Goal: Information Seeking & Learning: Learn about a topic

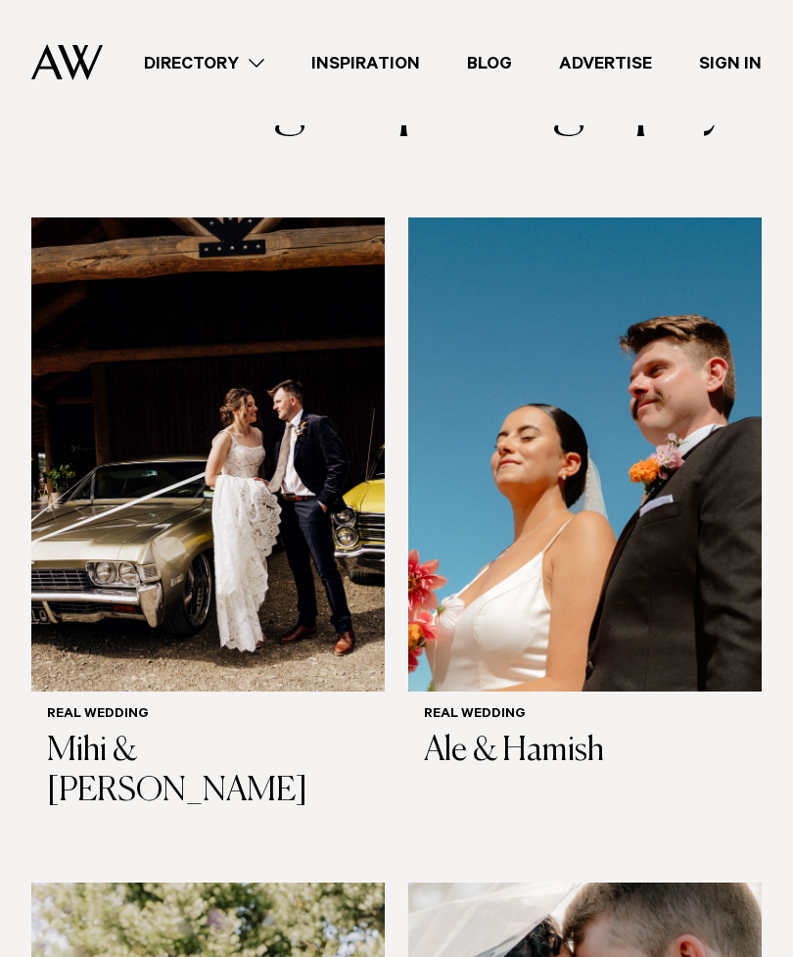
scroll to position [312, 0]
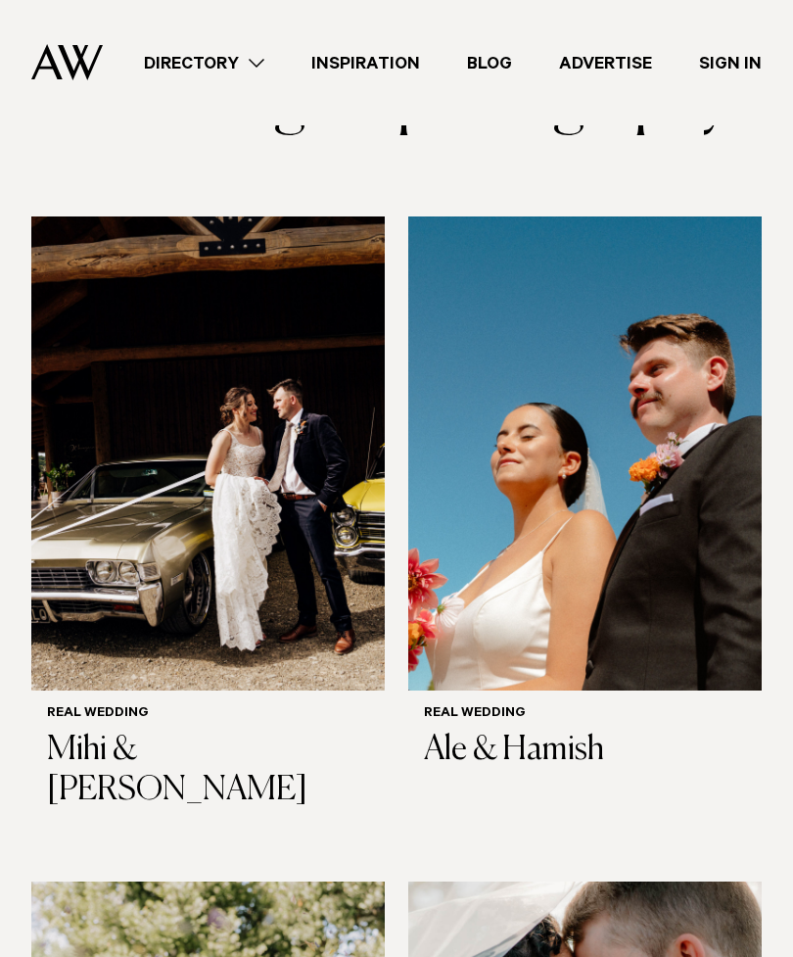
click at [93, 736] on h3 "Mihi & [PERSON_NAME]" at bounding box center [208, 772] width 322 height 80
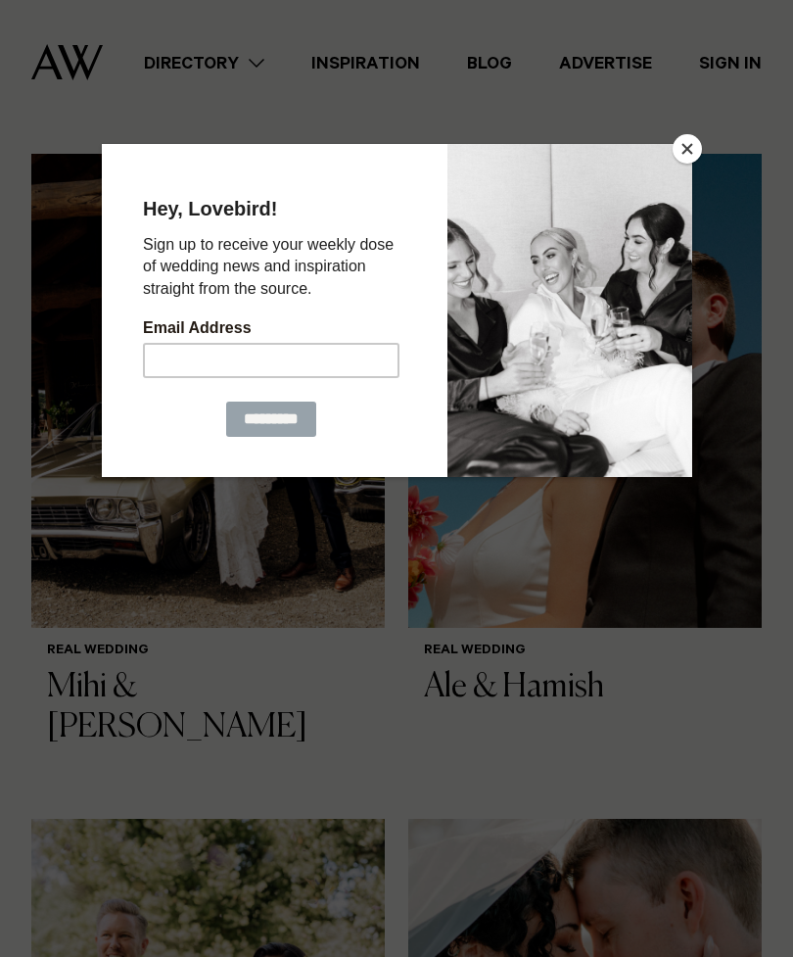
click at [684, 142] on button "Close" at bounding box center [687, 148] width 29 height 29
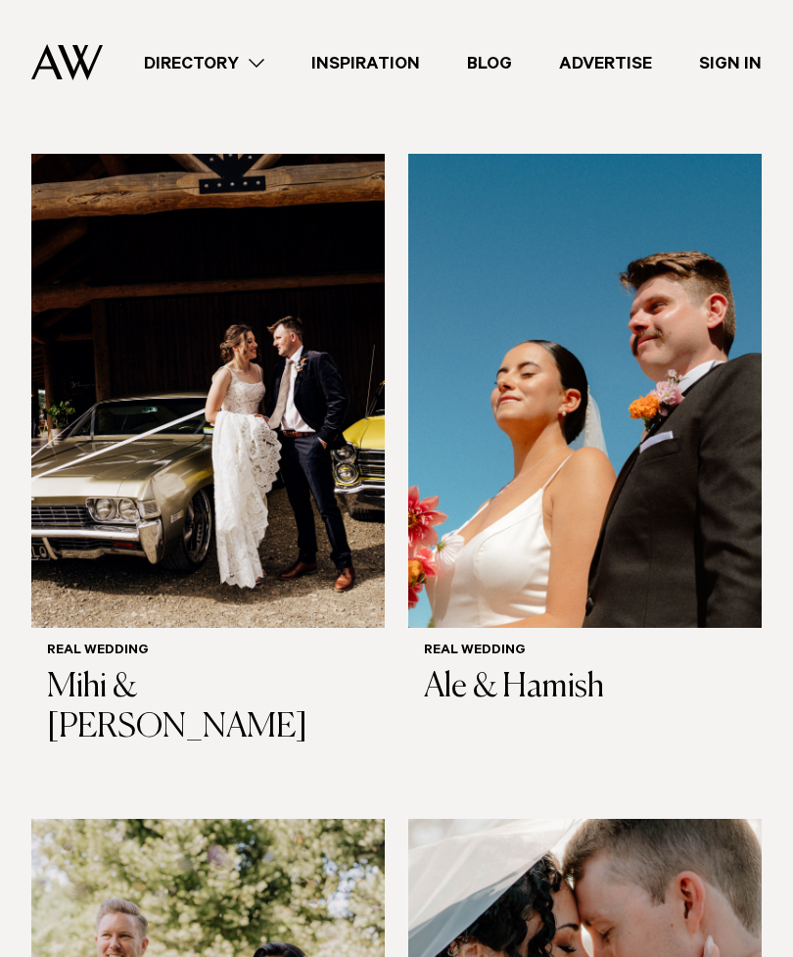
click at [580, 450] on img at bounding box center [585, 391] width 354 height 474
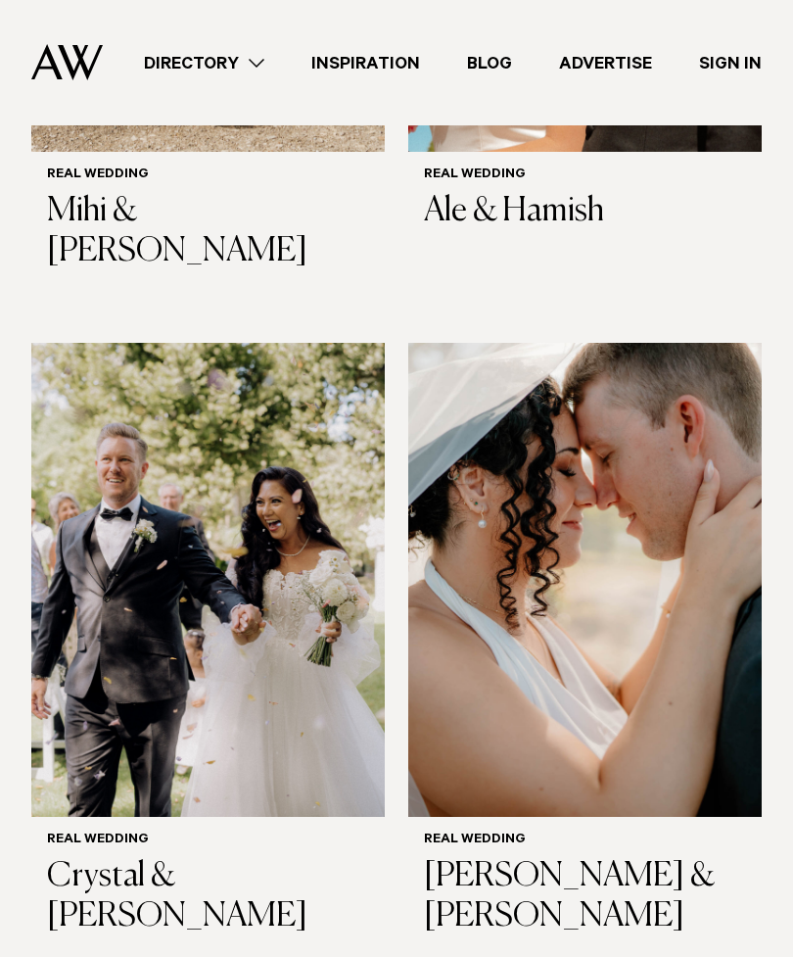
scroll to position [852, 0]
click at [168, 857] on h3 "Crystal & Adam" at bounding box center [208, 897] width 322 height 80
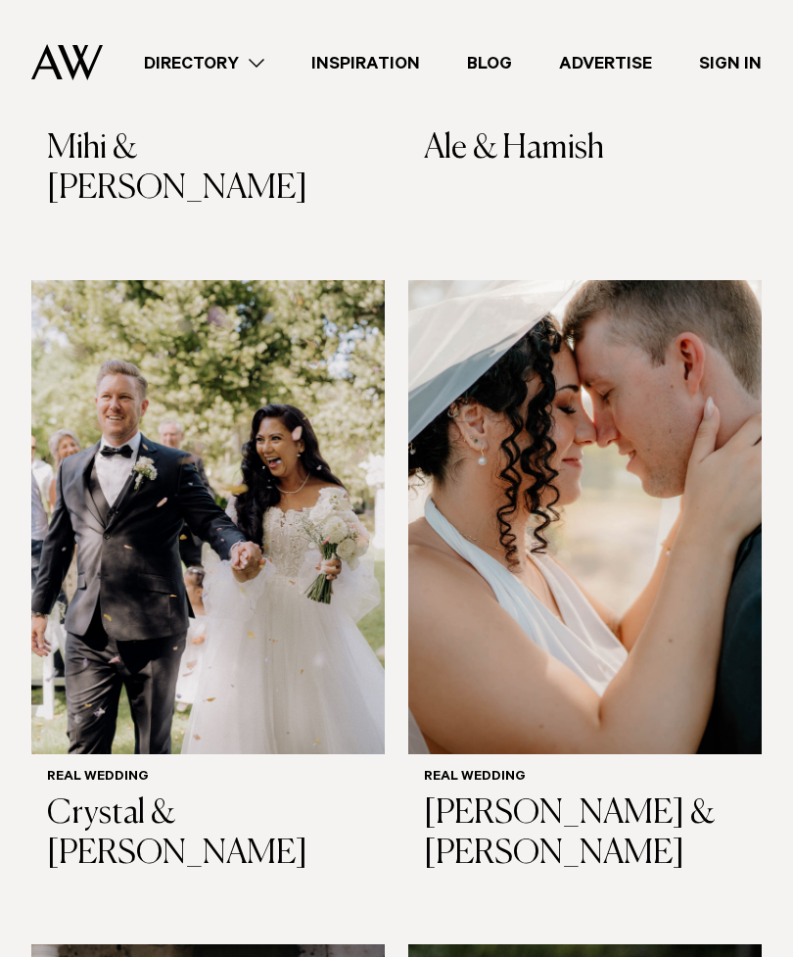
click at [531, 794] on h3 "Lorenza & Daniel" at bounding box center [585, 834] width 322 height 80
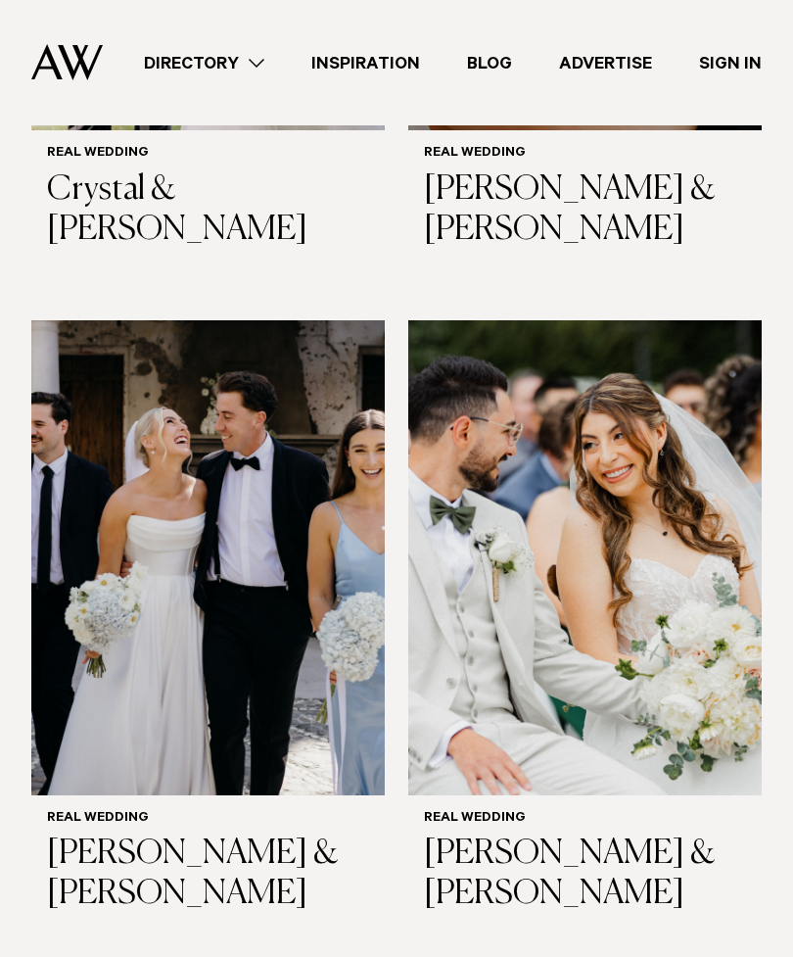
scroll to position [1539, 0]
click at [167, 834] on h3 "[PERSON_NAME] & [PERSON_NAME]" at bounding box center [208, 874] width 322 height 80
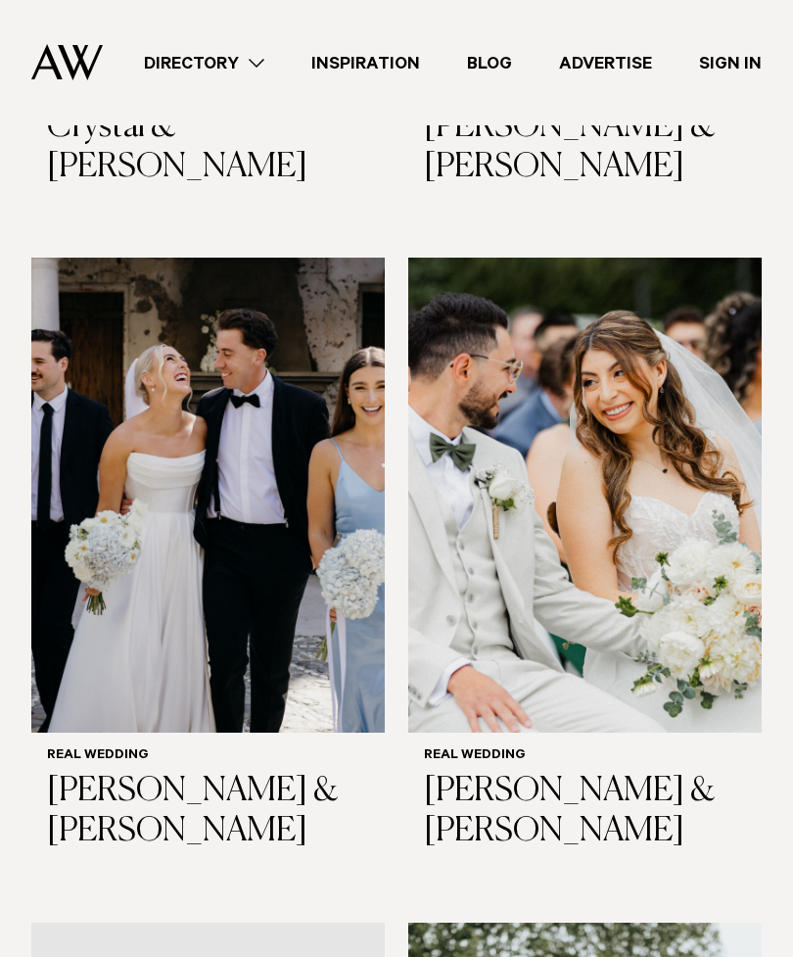
click at [516, 772] on h3 "Jennifer & Johann" at bounding box center [585, 812] width 322 height 80
click at [512, 482] on img at bounding box center [585, 495] width 354 height 474
click at [498, 772] on h3 "Jennifer & Johann" at bounding box center [585, 812] width 322 height 80
click at [483, 748] on h6 "Real Wedding" at bounding box center [585, 756] width 322 height 17
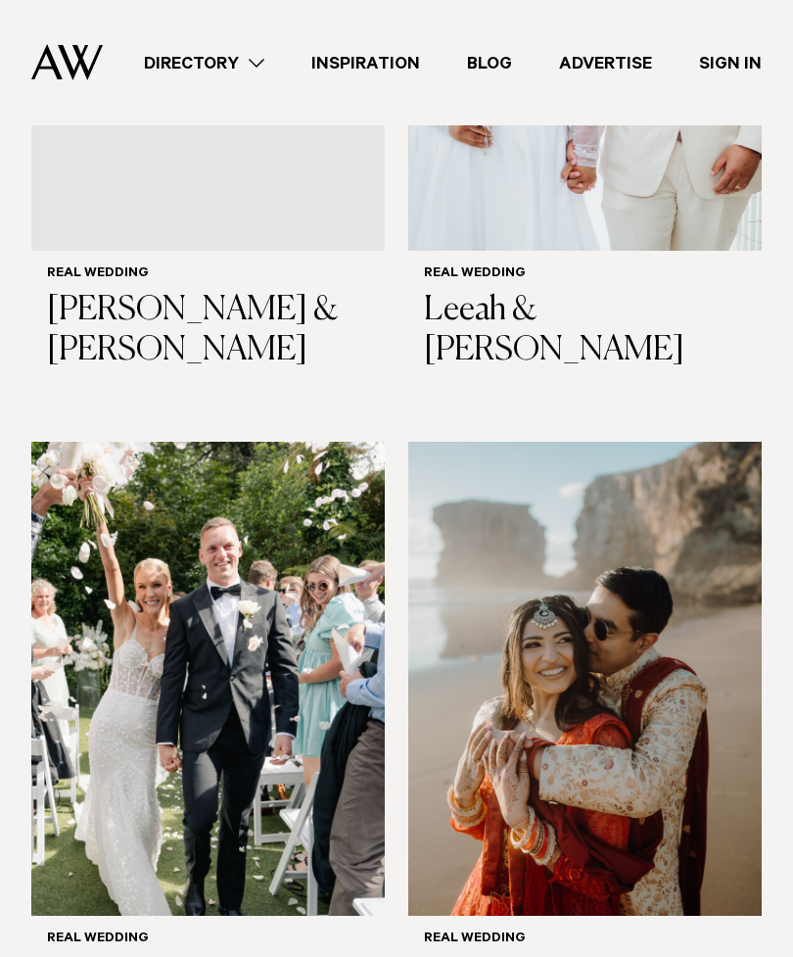
scroll to position [2748, 0]
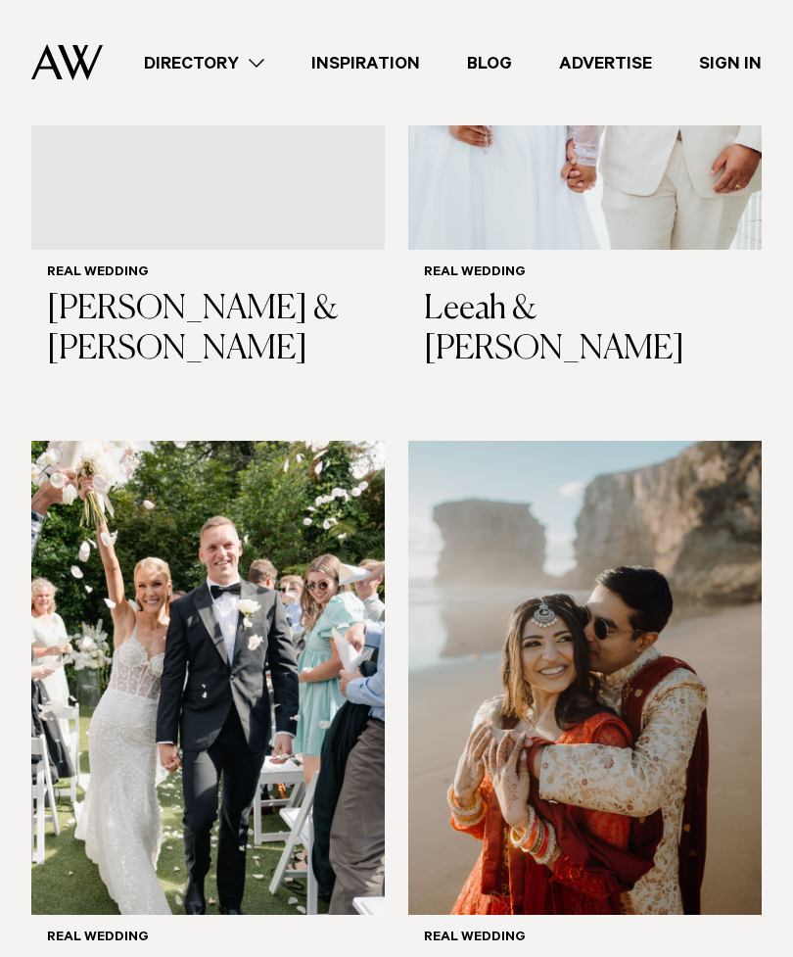
click at [108, 930] on h6 "Real Wedding" at bounding box center [208, 938] width 322 height 17
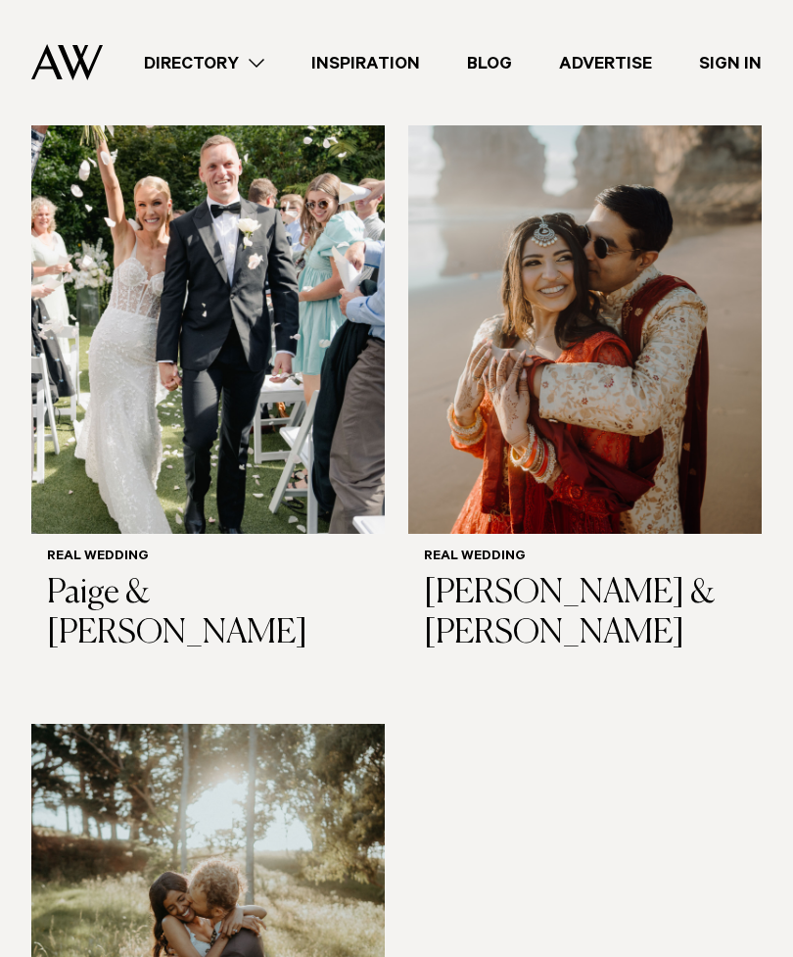
scroll to position [3131, 0]
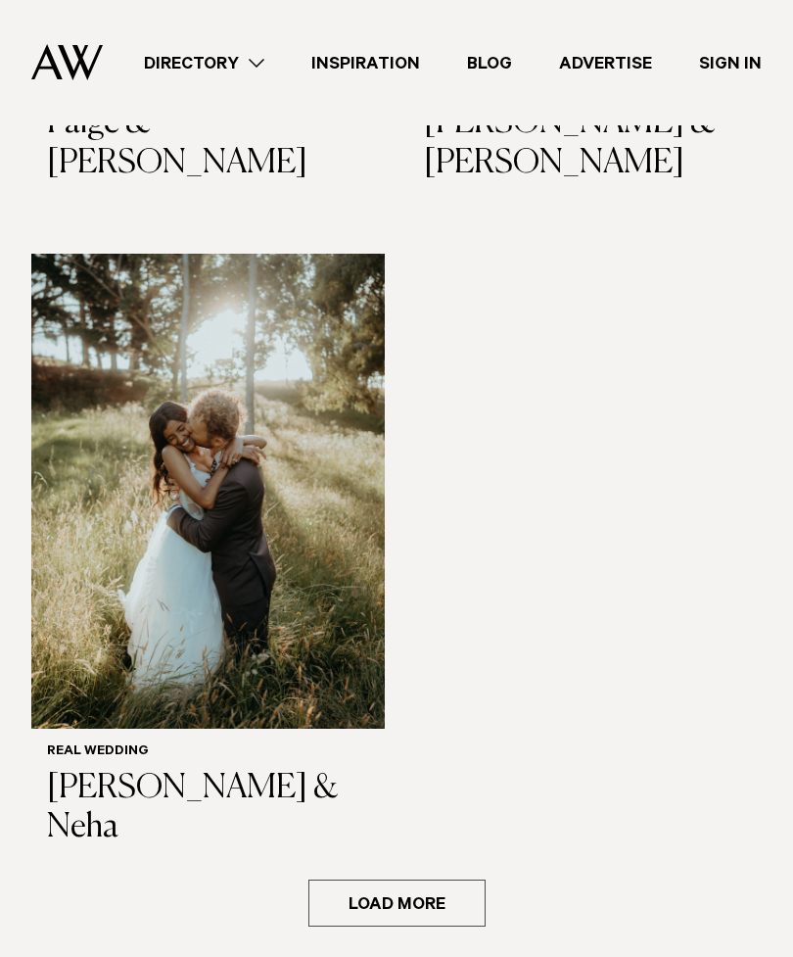
click at [403, 881] on button "Load more" at bounding box center [397, 904] width 177 height 47
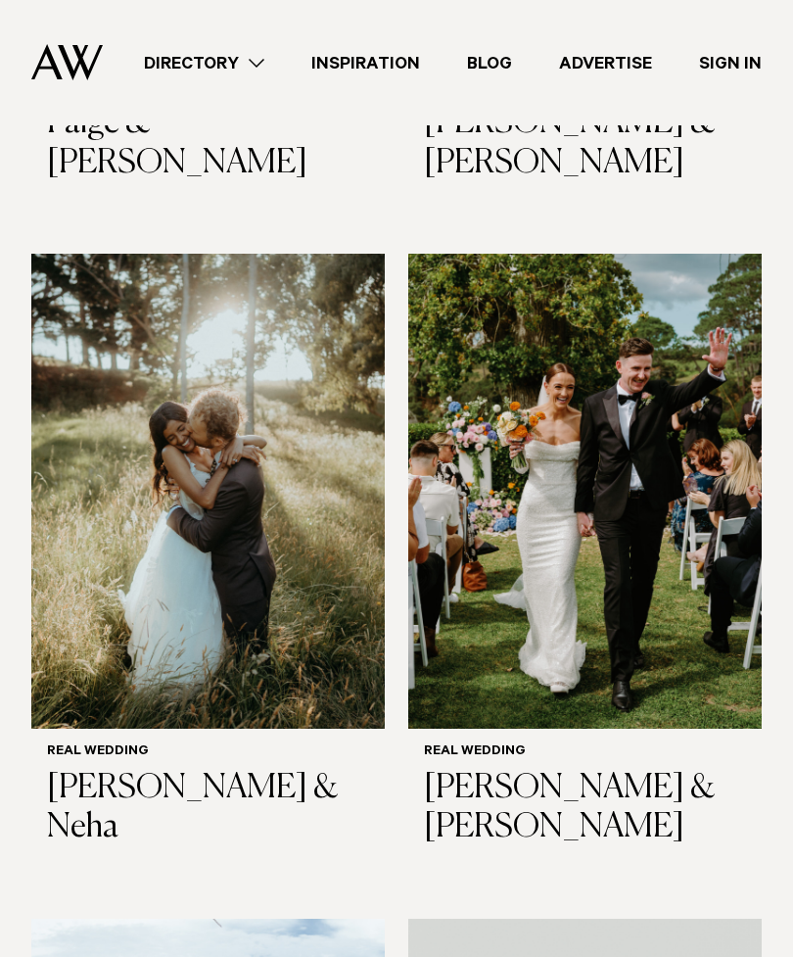
click at [119, 769] on h3 "Ted & Neha" at bounding box center [208, 809] width 322 height 80
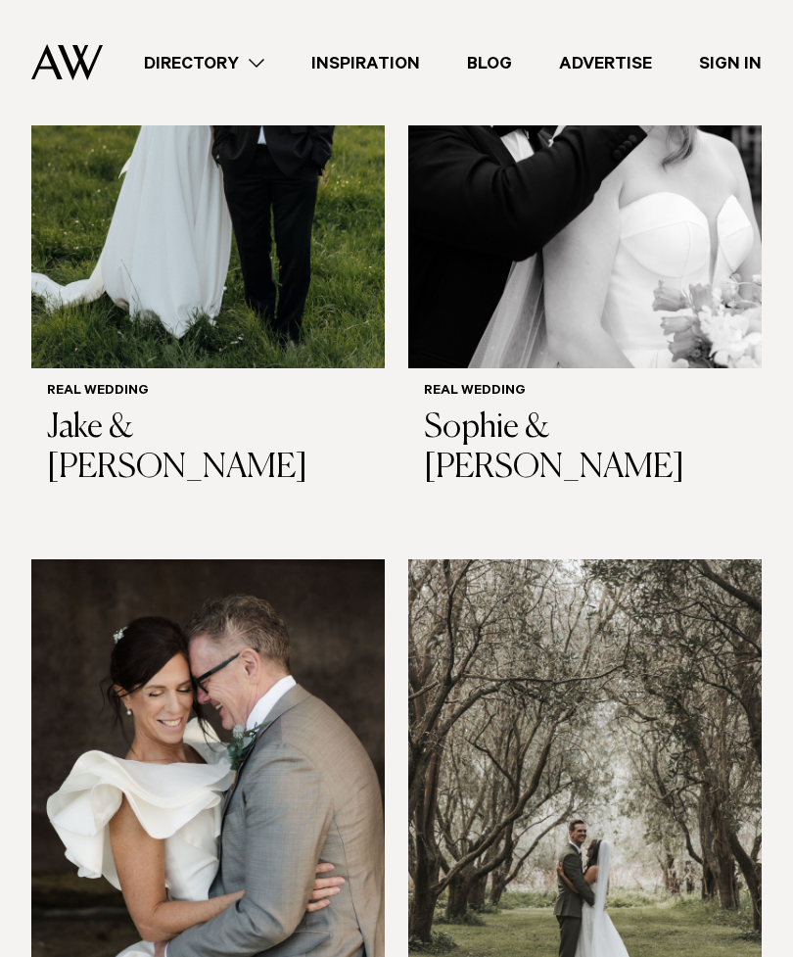
scroll to position [6675, 0]
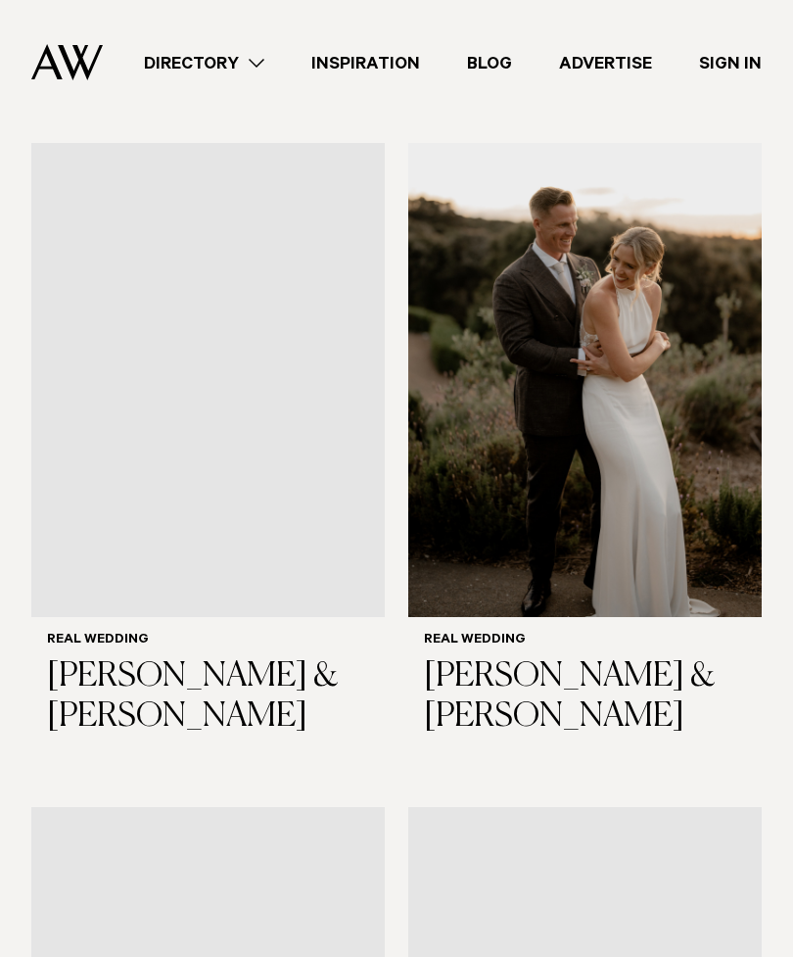
scroll to position [9693, 0]
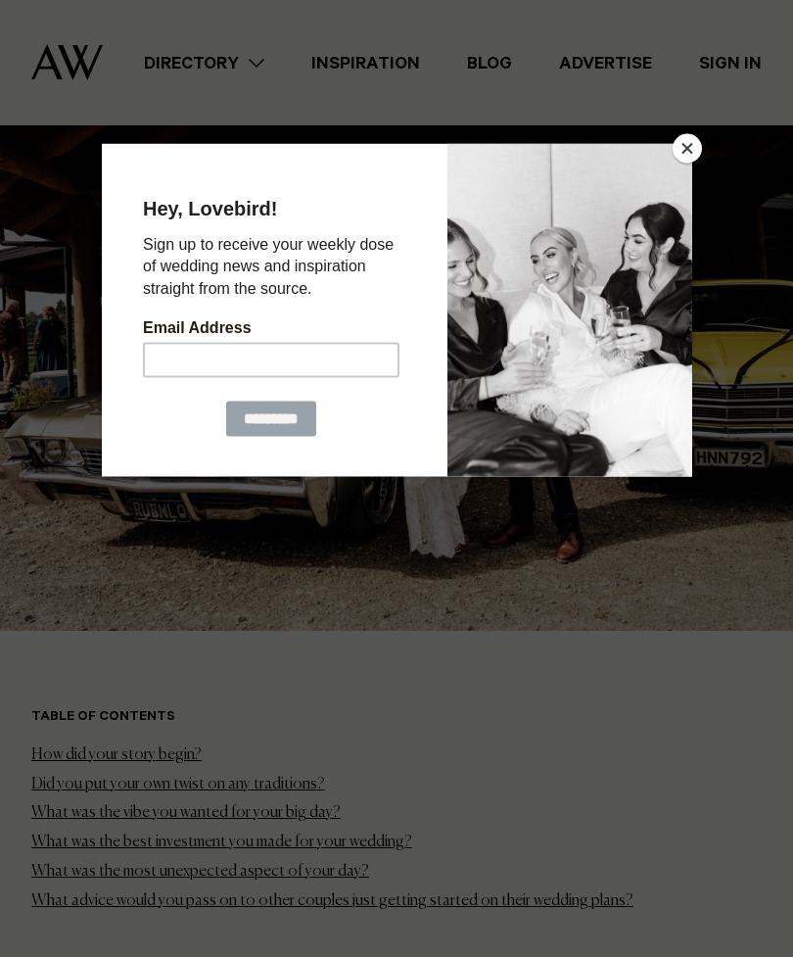
scroll to position [357, 0]
click at [689, 164] on button "Close" at bounding box center [687, 148] width 29 height 29
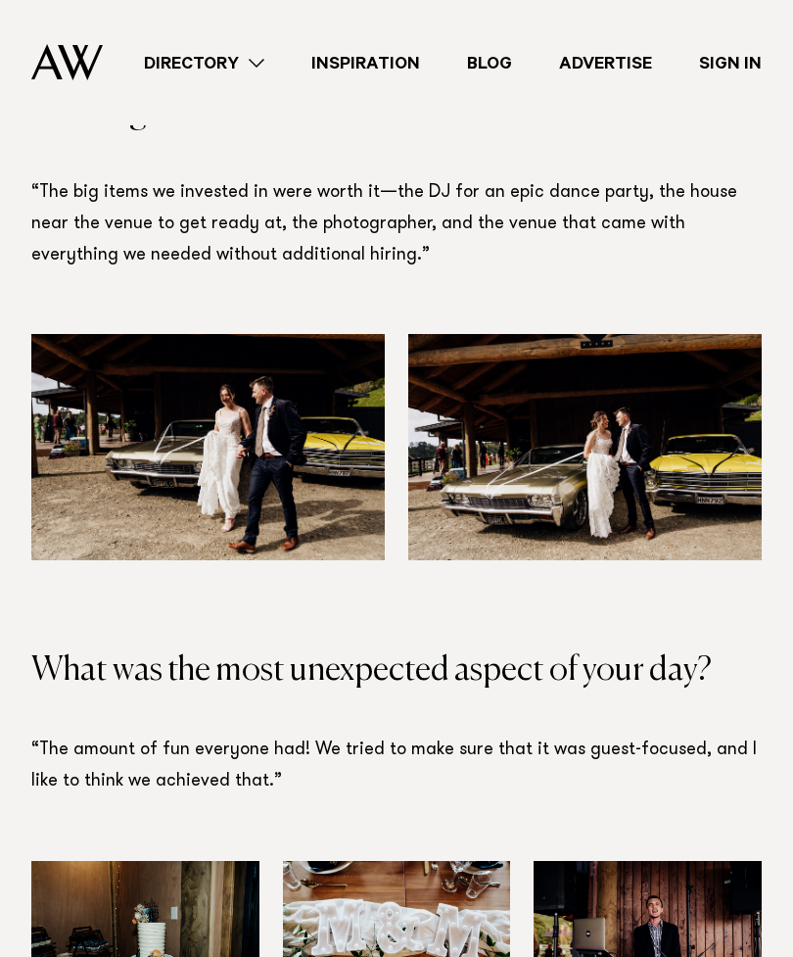
scroll to position [5441, 0]
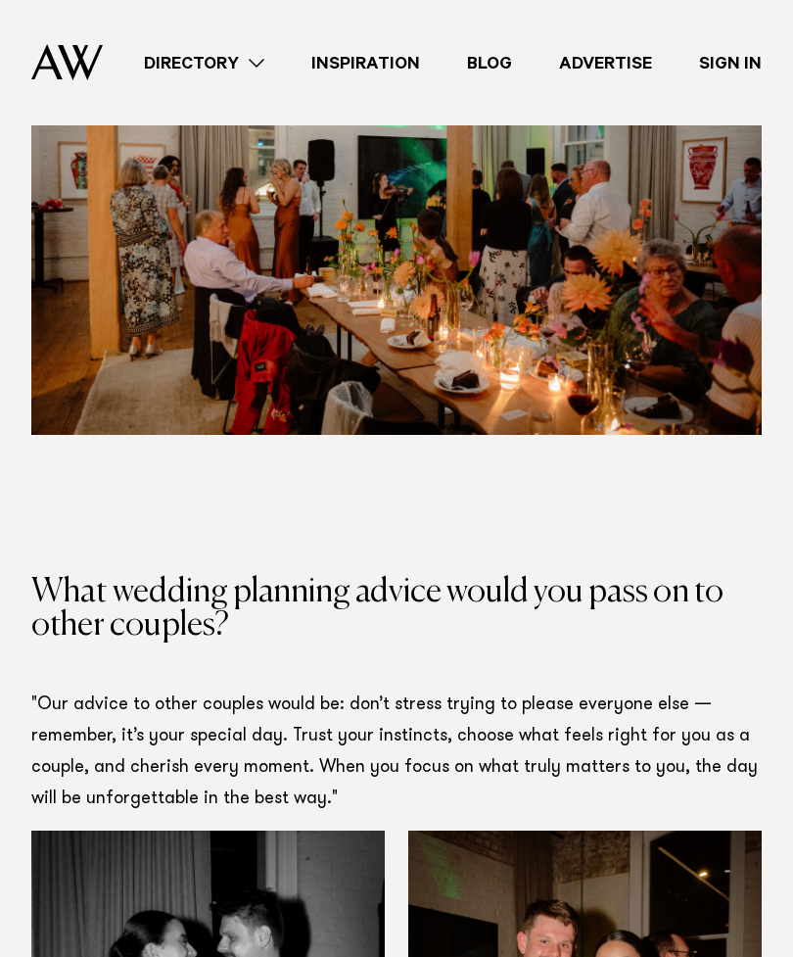
scroll to position [11571, 0]
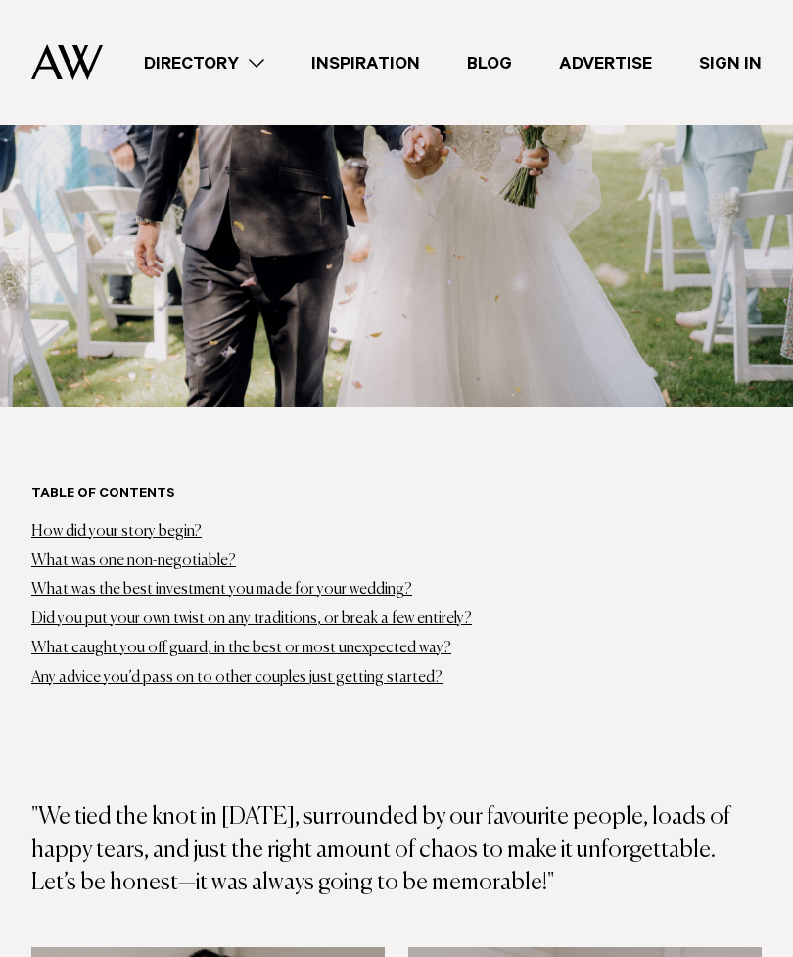
scroll to position [551, 0]
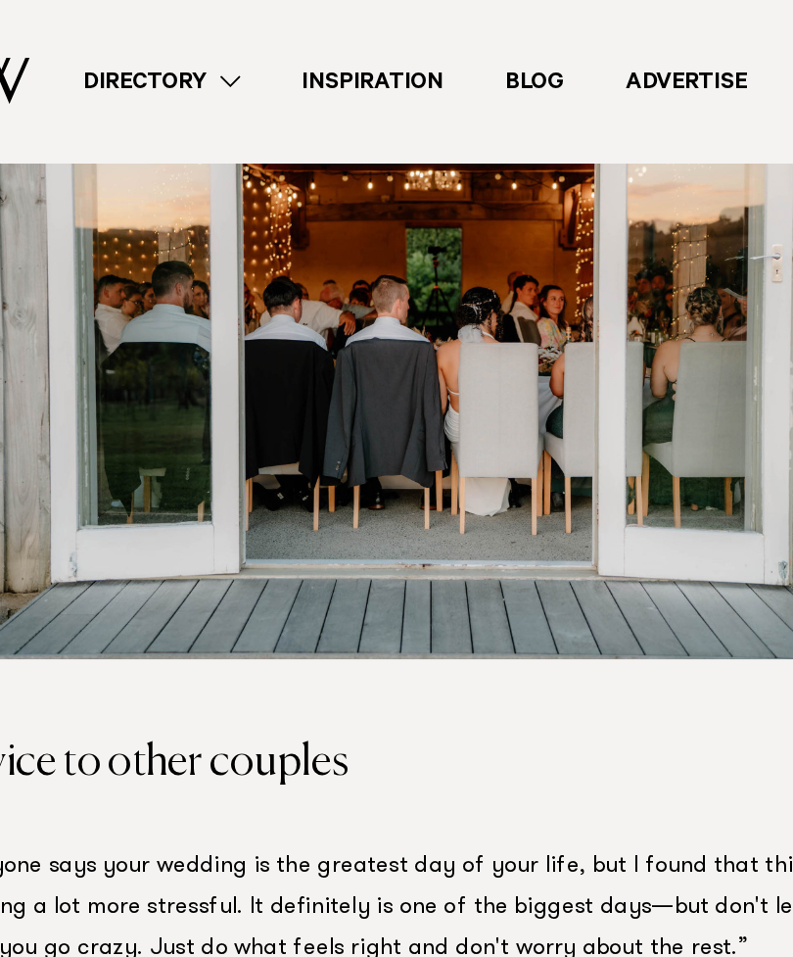
scroll to position [6069, 0]
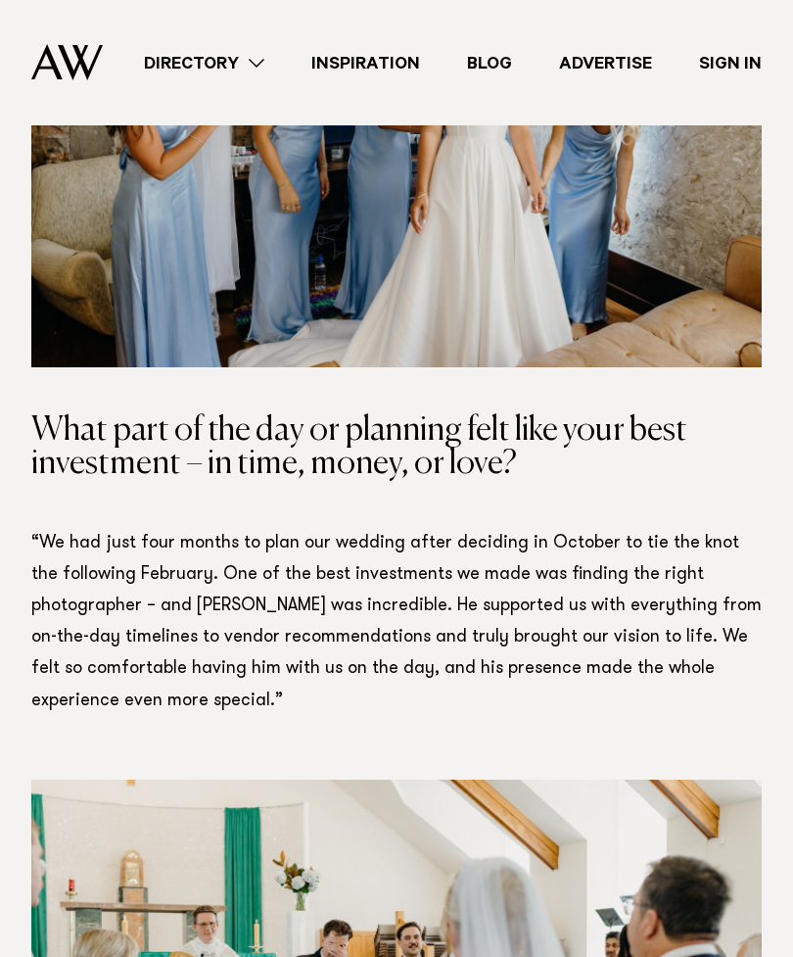
scroll to position [4917, 0]
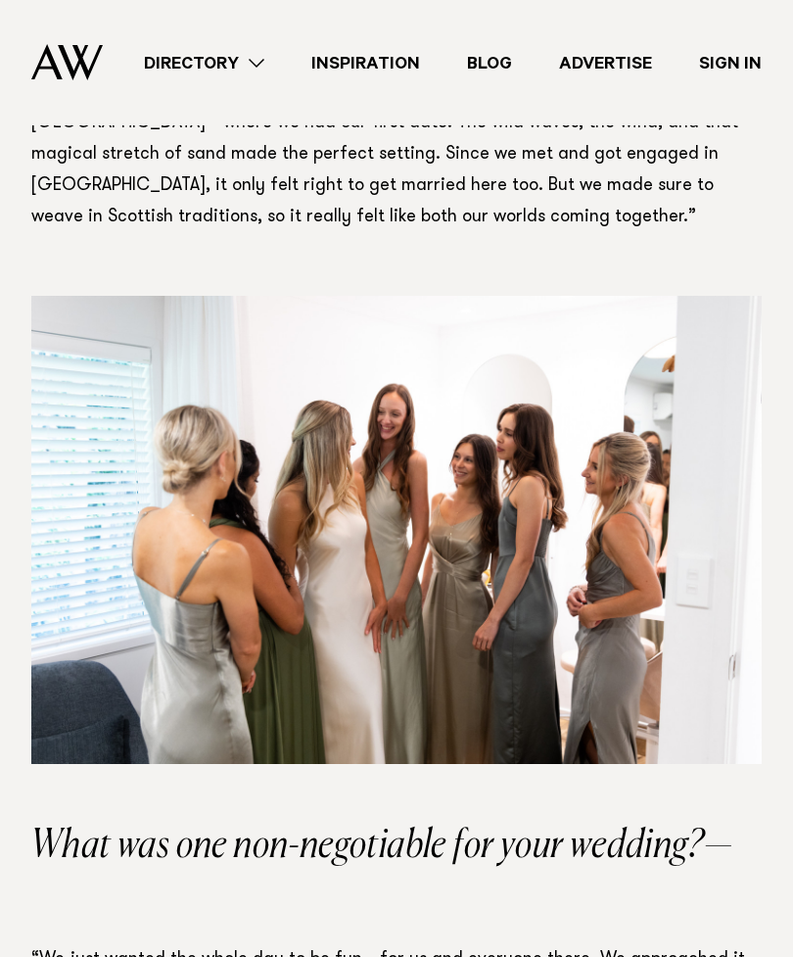
scroll to position [1745, 0]
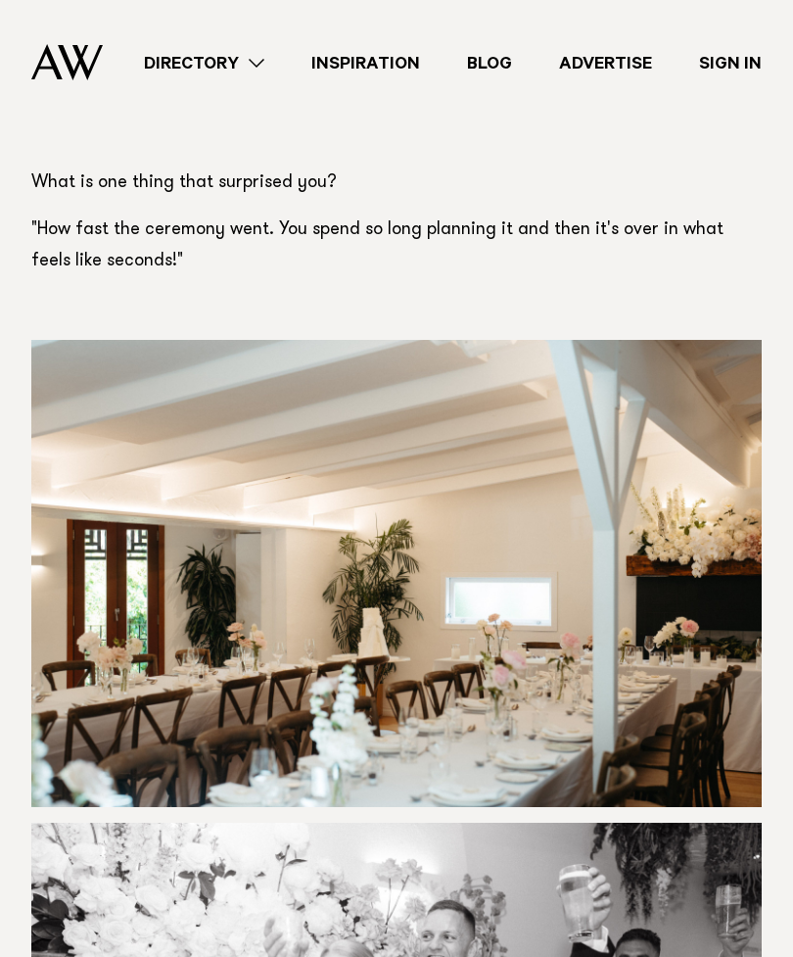
scroll to position [8482, 0]
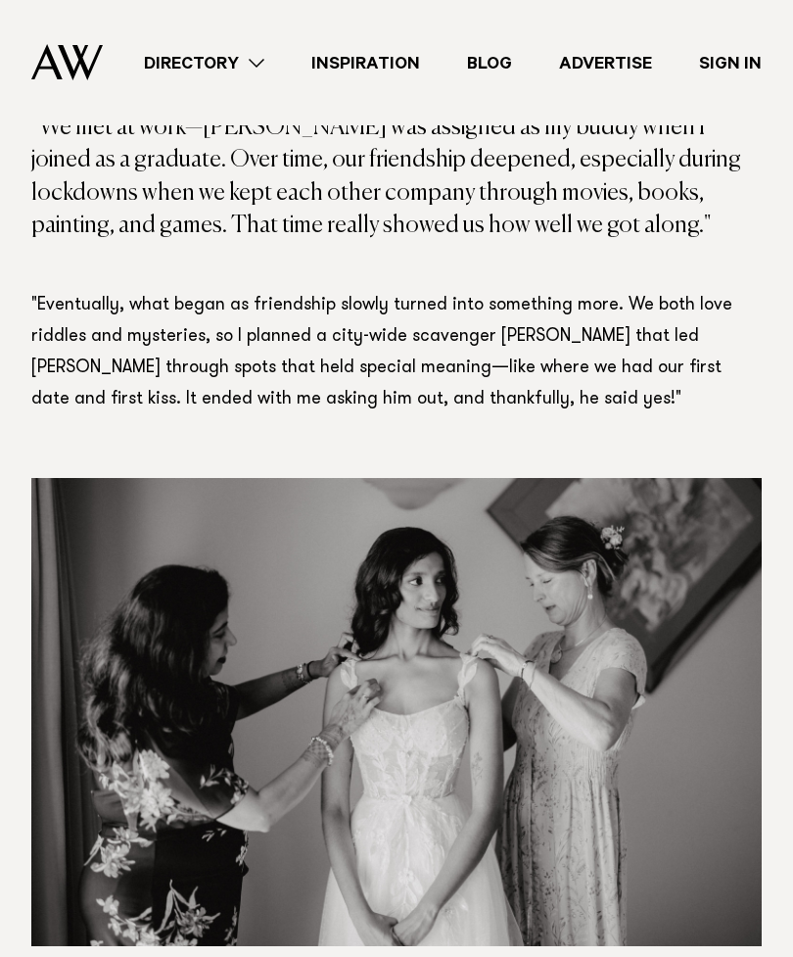
scroll to position [988, 0]
